Goal: Transaction & Acquisition: Purchase product/service

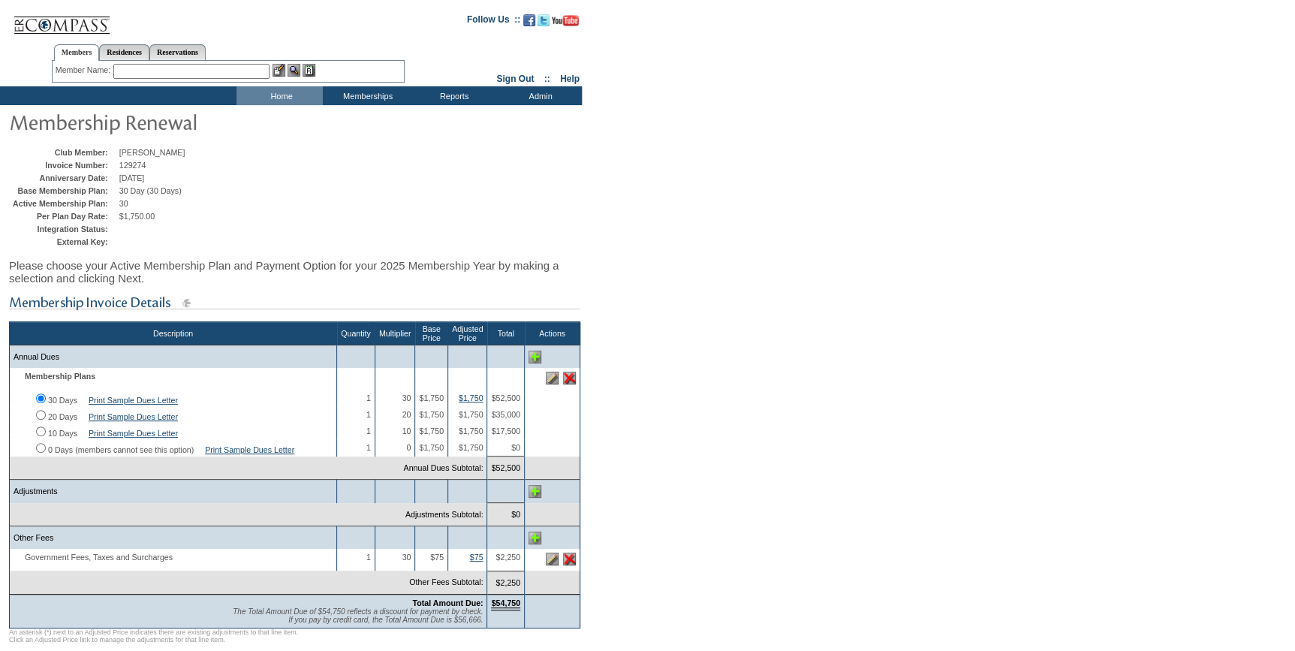
scroll to position [325, 0]
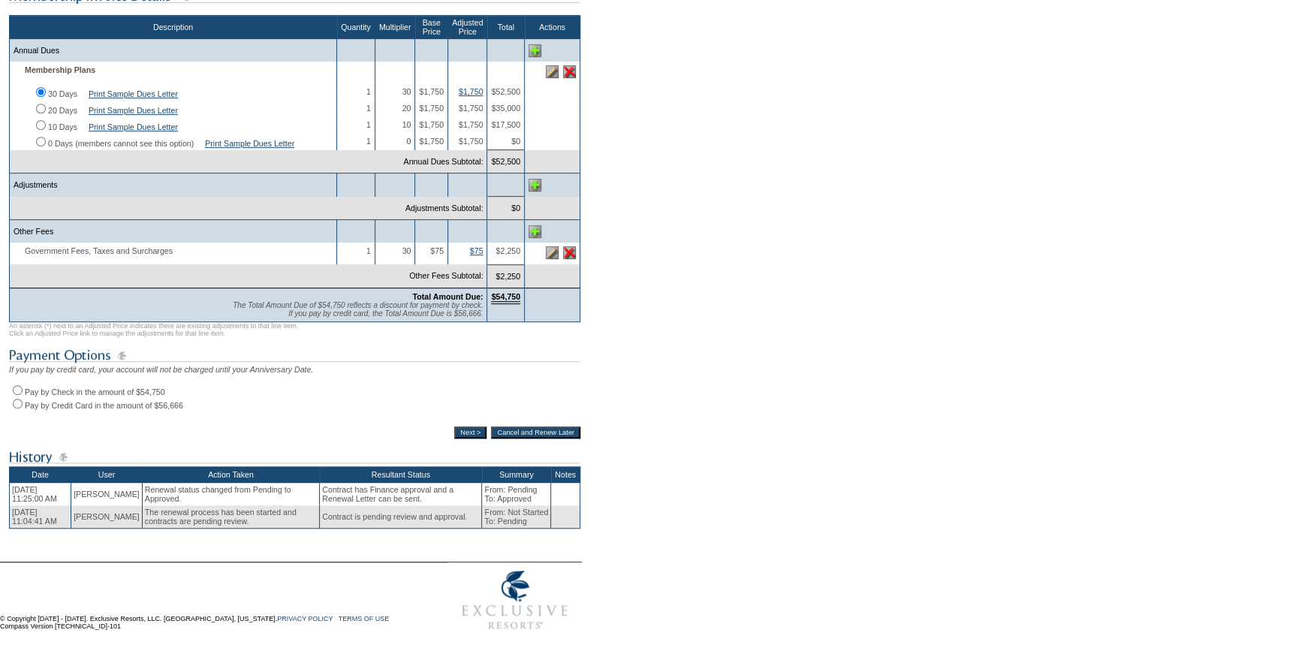
click at [17, 385] on input "Pay by Check in the amount of $54,750" at bounding box center [18, 390] width 10 height 10
radio input "true"
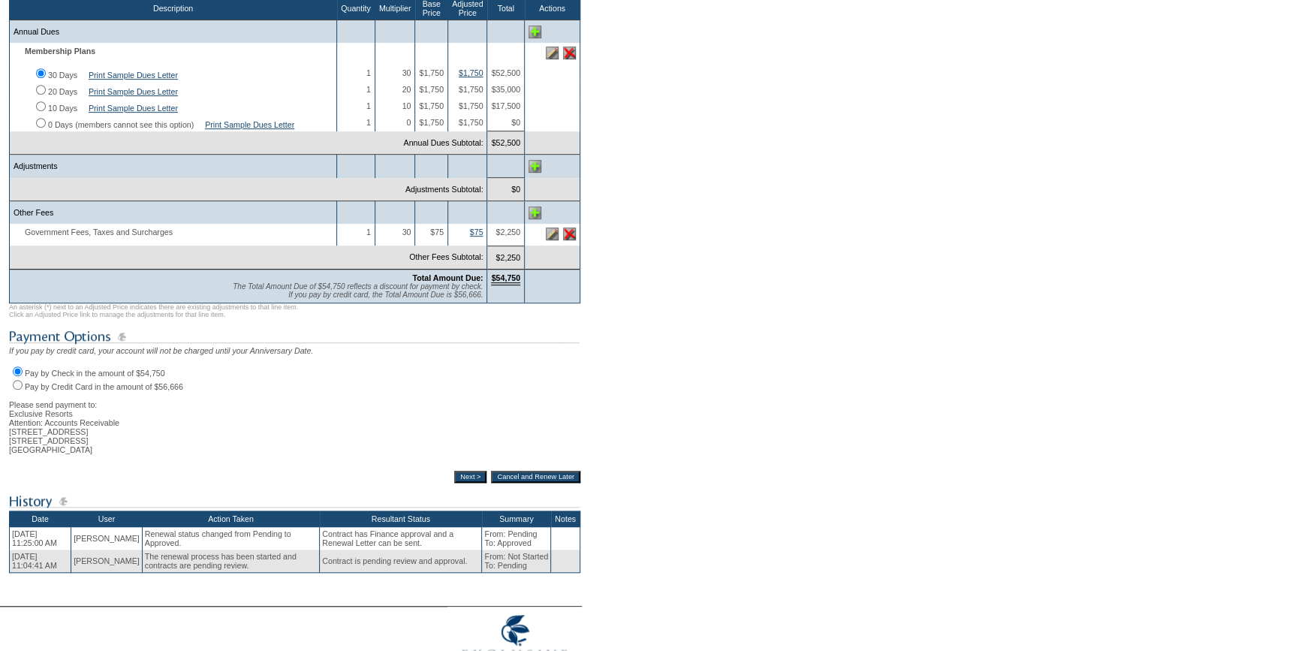
click at [457, 483] on input "Next >" at bounding box center [470, 477] width 32 height 12
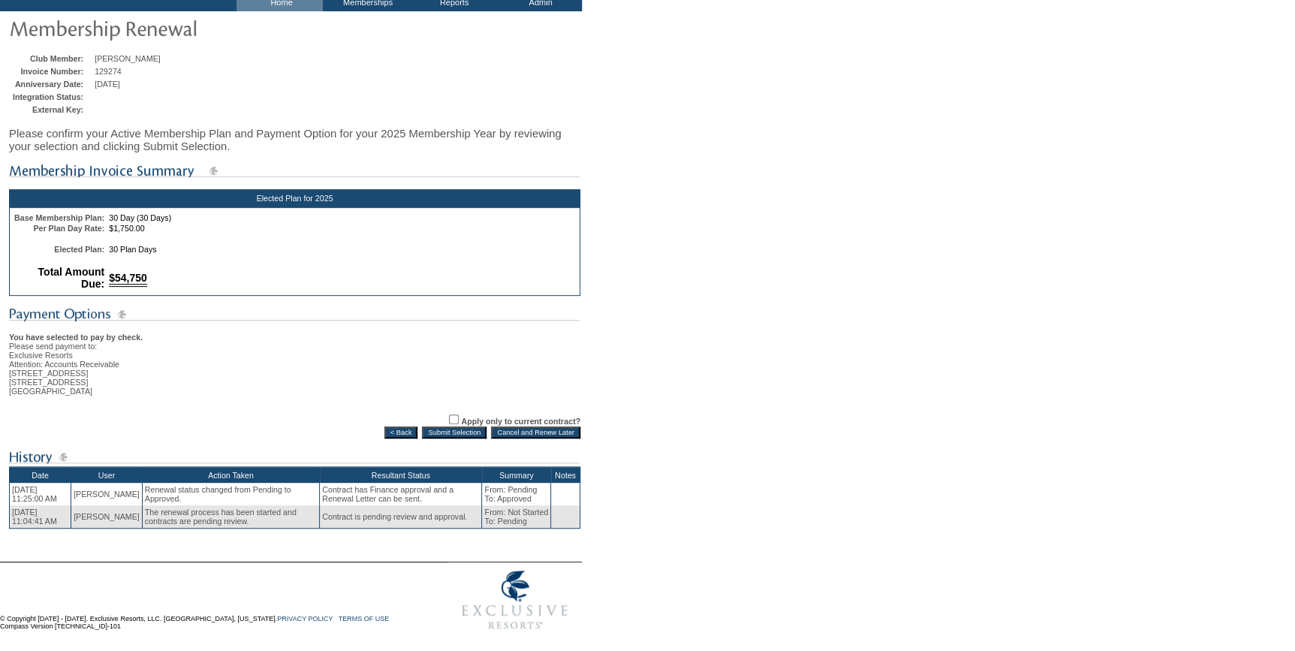
scroll to position [107, 0]
click at [460, 429] on input "Submit Selection" at bounding box center [454, 432] width 65 height 12
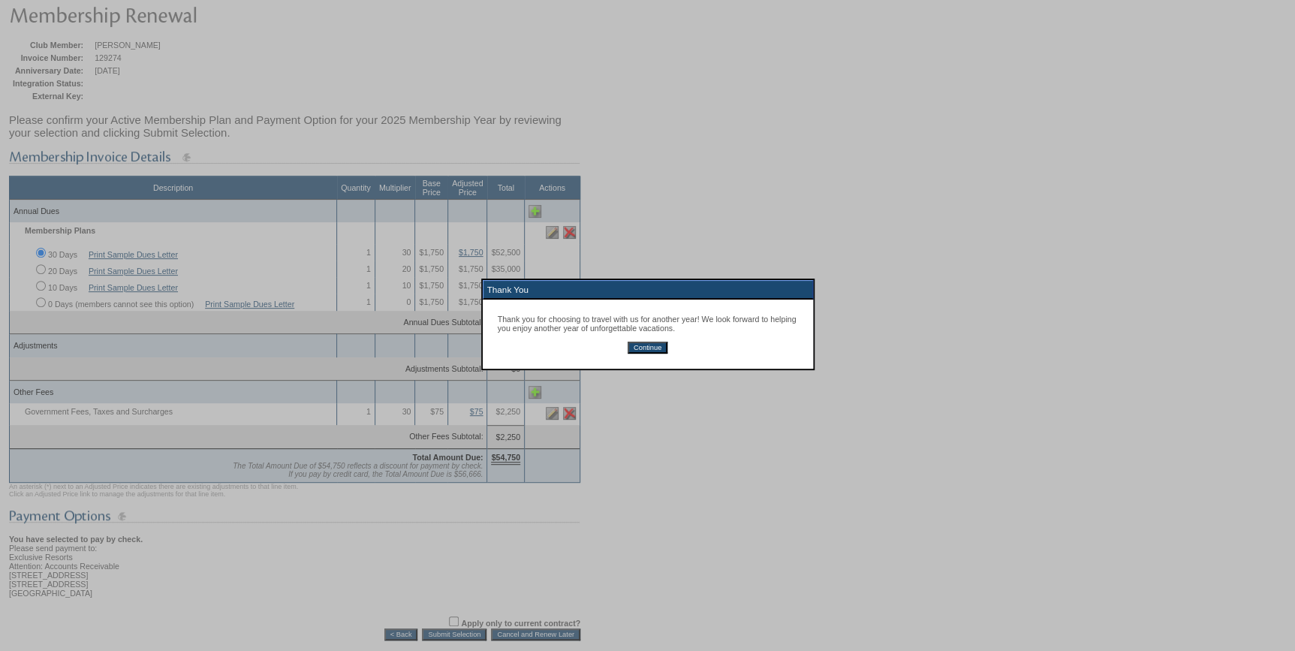
click at [647, 346] on input "Continue" at bounding box center [648, 348] width 40 height 12
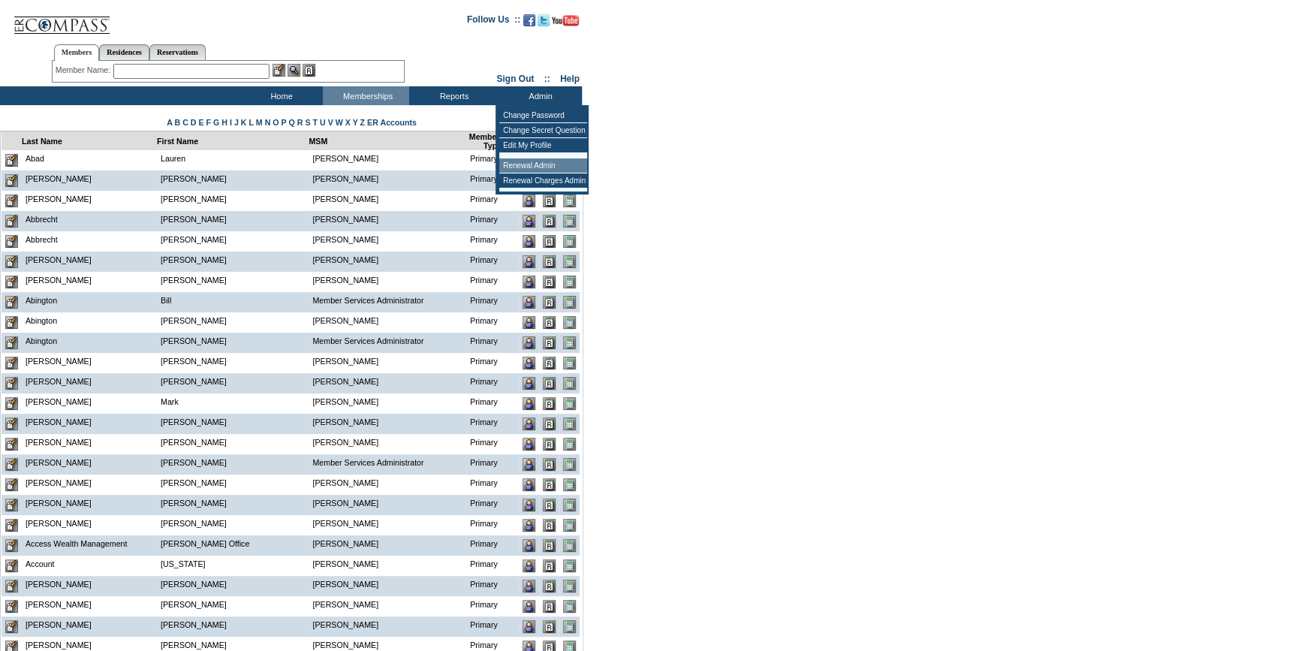
drag, startPoint x: 532, startPoint y: 165, endPoint x: 128, endPoint y: 242, distance: 411.1
click at [532, 165] on td "Renewal Admin" at bounding box center [543, 165] width 88 height 15
